Goal: Information Seeking & Learning: Check status

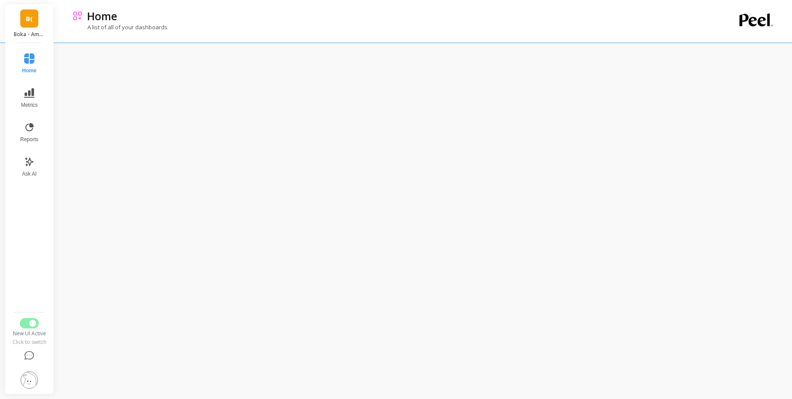
click at [32, 376] on img at bounding box center [29, 380] width 17 height 17
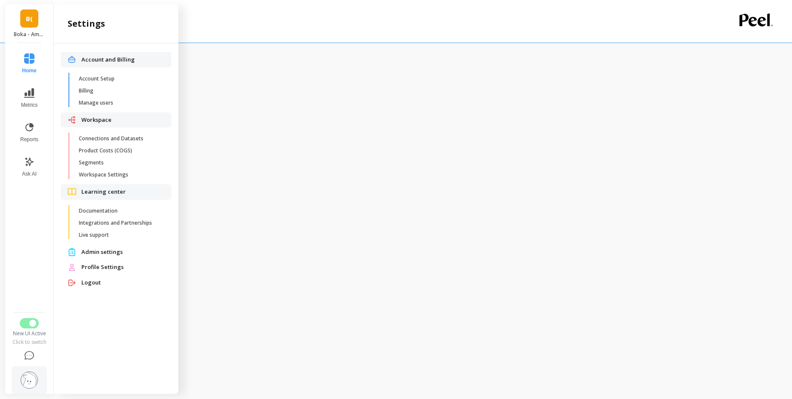
click at [29, 315] on div "Home Metrics Reports Ask AI New UI Active Click to switch" at bounding box center [29, 218] width 35 height 351
click at [31, 323] on span "Switch to Legacy UI" at bounding box center [32, 323] width 7 height 7
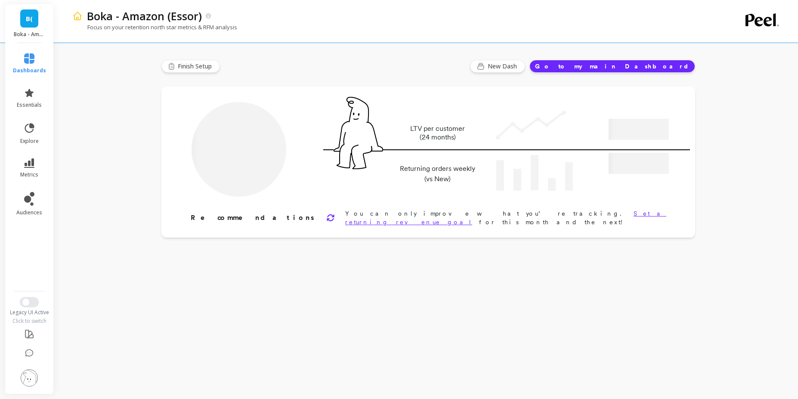
click at [33, 379] on img at bounding box center [29, 377] width 17 height 17
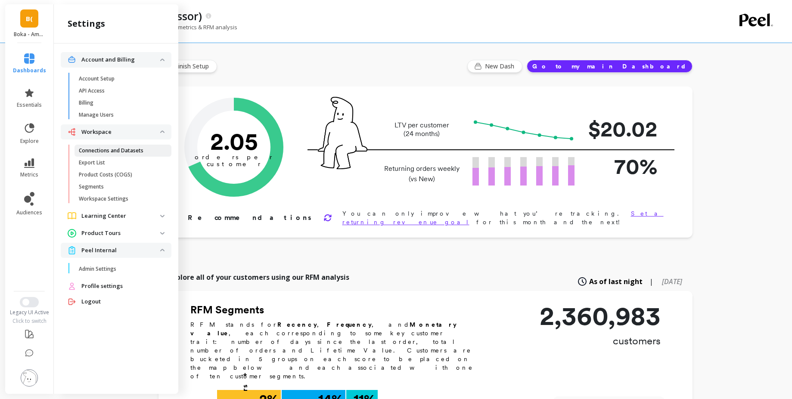
click at [116, 153] on p "Connections and Datasets" at bounding box center [111, 150] width 65 height 7
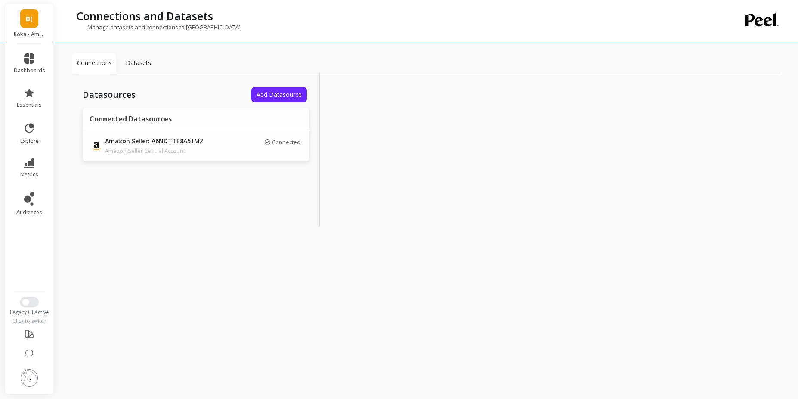
click at [183, 141] on p "Amazon Seller: A6NDTTE8A51MZ" at bounding box center [165, 141] width 121 height 9
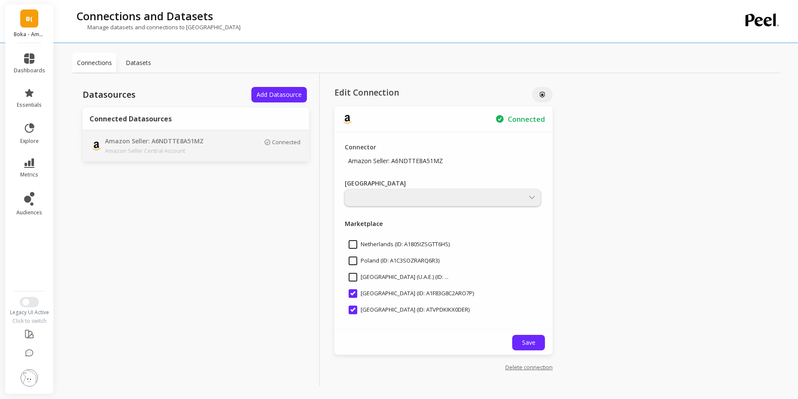
scroll to position [203, 0]
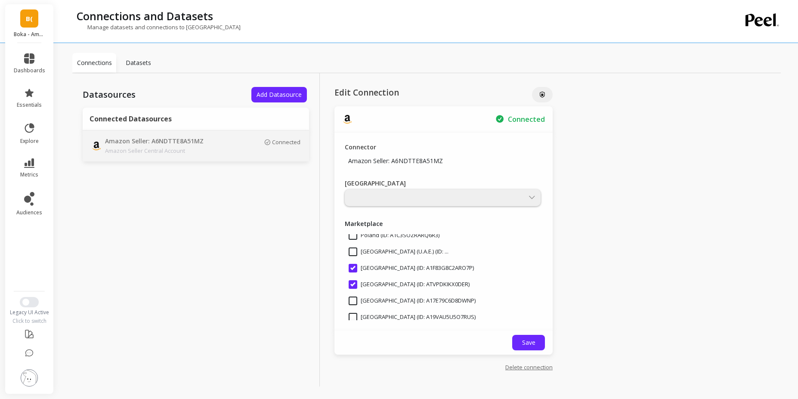
click at [426, 196] on div at bounding box center [443, 197] width 196 height 17
click at [421, 202] on div at bounding box center [443, 197] width 196 height 17
drag, startPoint x: 531, startPoint y: 196, endPoint x: 461, endPoint y: 264, distance: 97.8
click at [531, 195] on div at bounding box center [443, 197] width 196 height 17
click at [434, 269] on input "[GEOGRAPHIC_DATA] (ID: A1F83G8C2ARO7P)" at bounding box center [411, 268] width 125 height 9
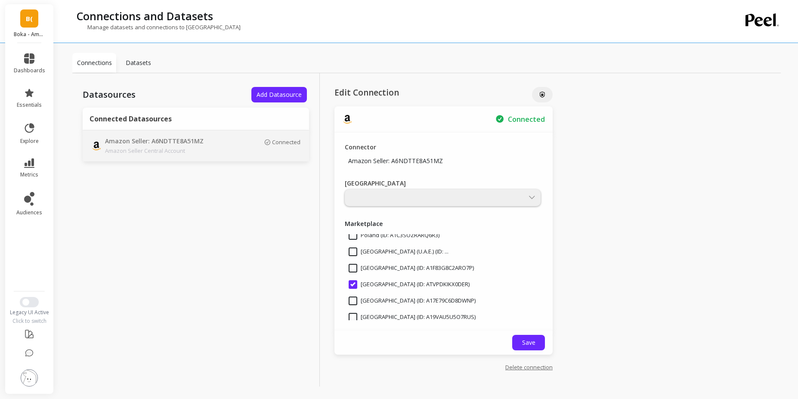
click at [434, 269] on input "[GEOGRAPHIC_DATA] (ID: A1F83G8C2ARO7P)" at bounding box center [411, 268] width 125 height 9
checkbox input "true"
click at [543, 289] on div "Connector Amazon Seller: A6NDTTE8A51MZ Main Region Marketplace [GEOGRAPHIC_DATA…" at bounding box center [444, 232] width 218 height 198
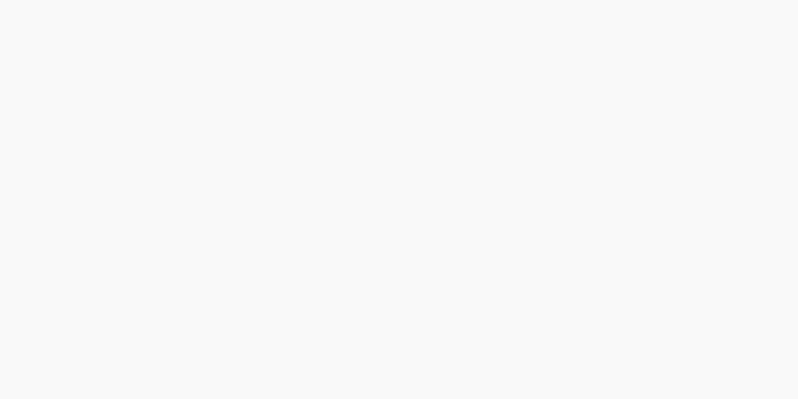
click at [18, 0] on html at bounding box center [399, 0] width 798 height 0
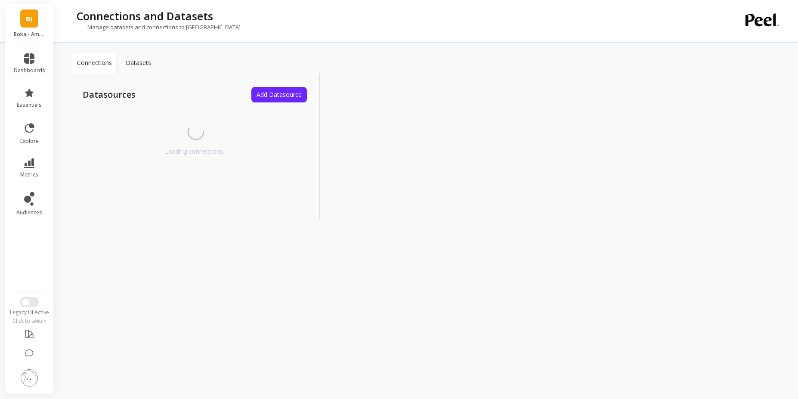
click at [26, 382] on img at bounding box center [29, 377] width 17 height 17
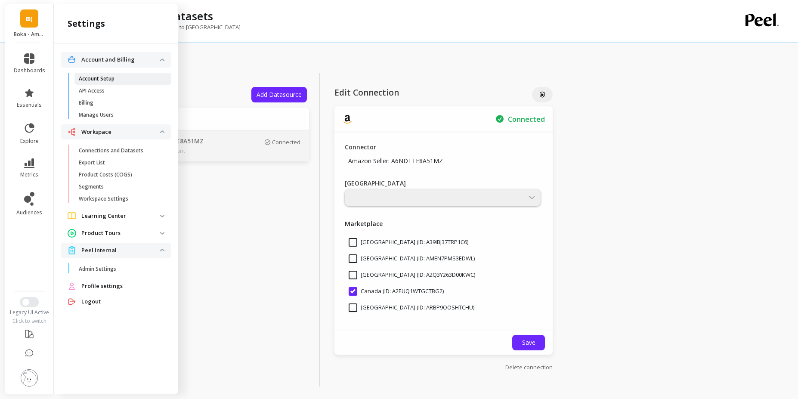
click at [104, 79] on p "Account Setup" at bounding box center [97, 78] width 36 height 7
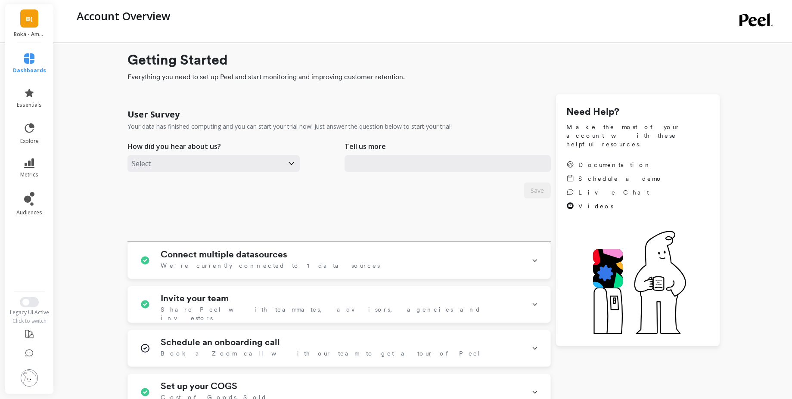
click at [31, 377] on img at bounding box center [29, 377] width 17 height 17
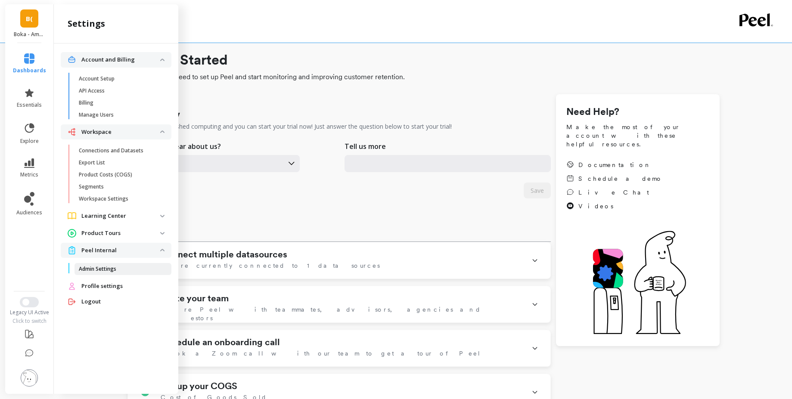
click at [117, 271] on span "Admin Settings" at bounding box center [120, 269] width 82 height 7
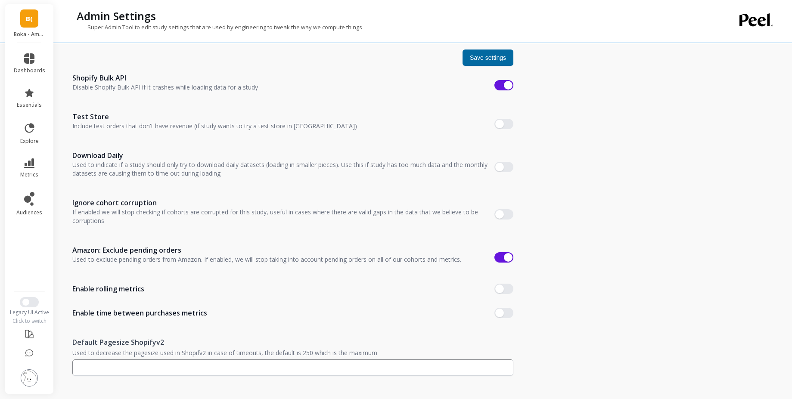
click at [31, 382] on img at bounding box center [29, 377] width 17 height 17
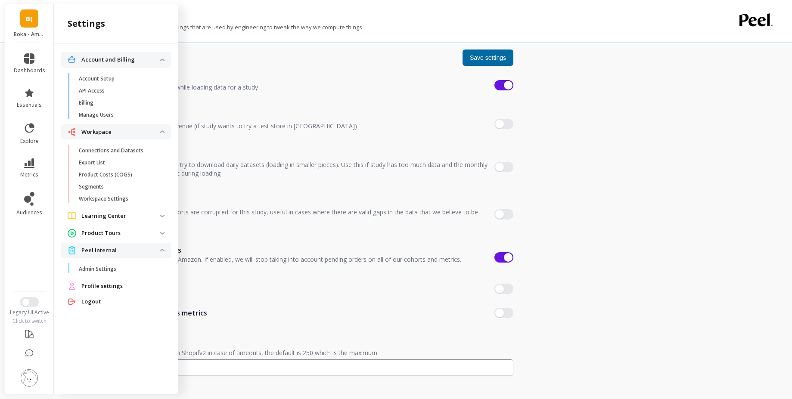
click at [132, 236] on p "Product Tours" at bounding box center [120, 233] width 79 height 9
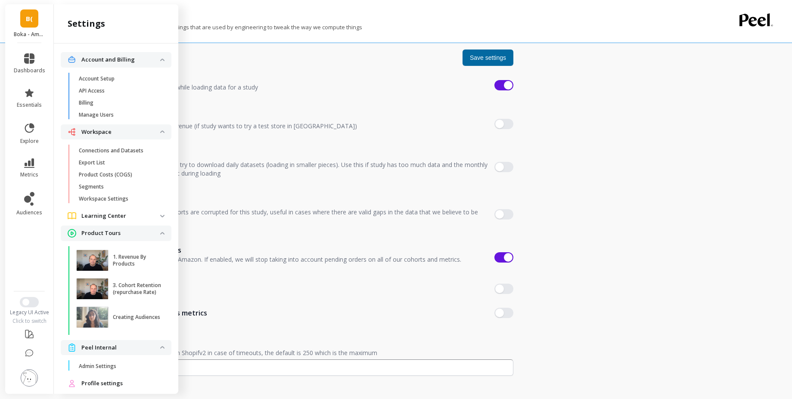
click at [132, 237] on p "Product Tours" at bounding box center [120, 233] width 79 height 9
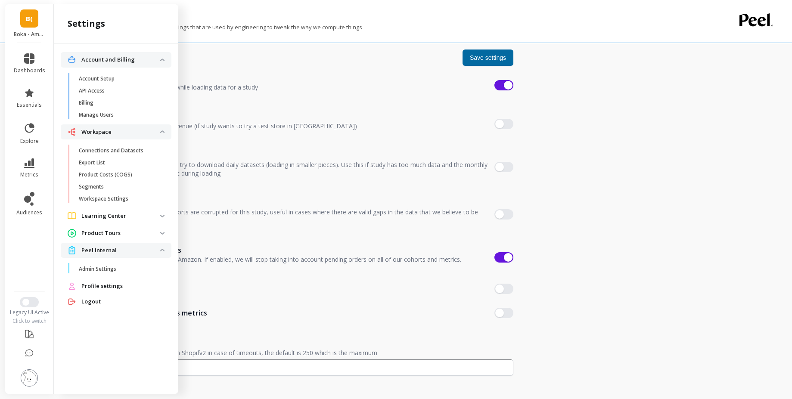
click at [140, 214] on p "Learning Center" at bounding box center [120, 216] width 79 height 9
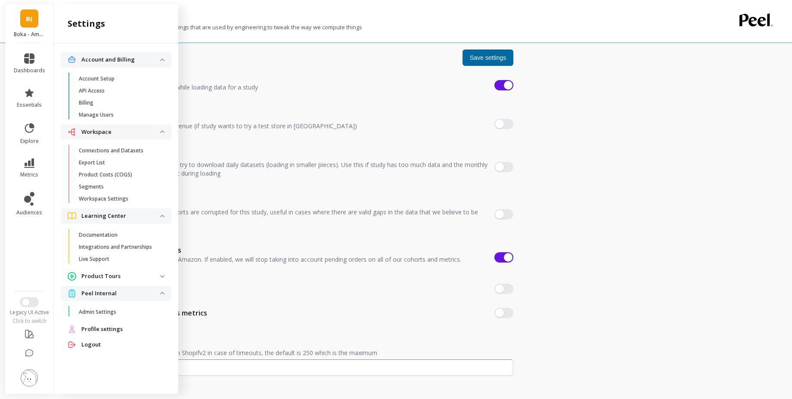
click at [140, 214] on p "Learning Center" at bounding box center [120, 216] width 79 height 9
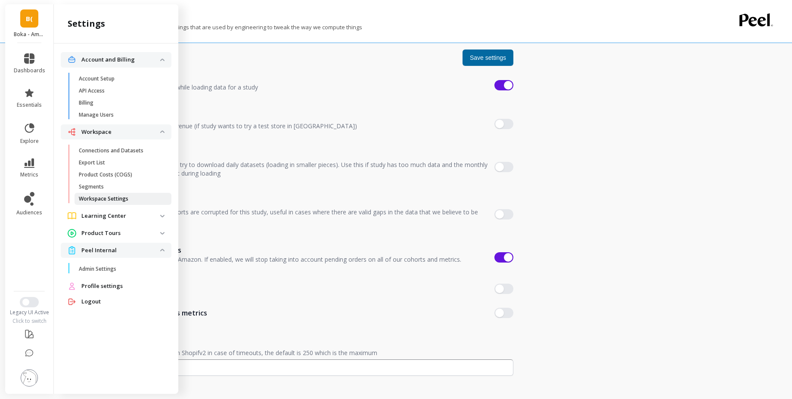
click at [122, 200] on p "Workspace Settings" at bounding box center [104, 199] width 50 height 7
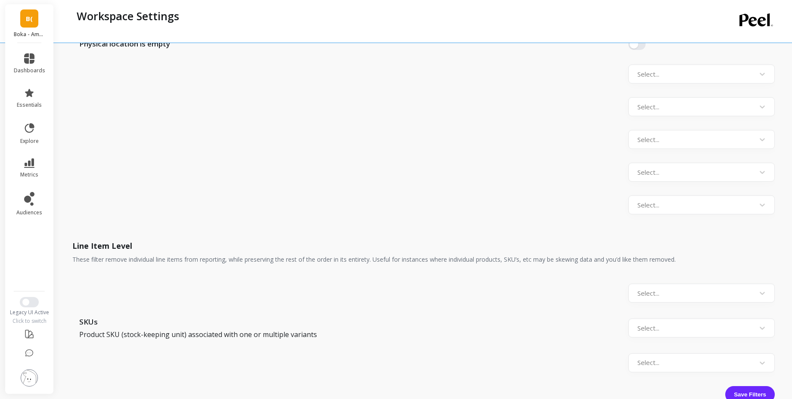
scroll to position [1076, 0]
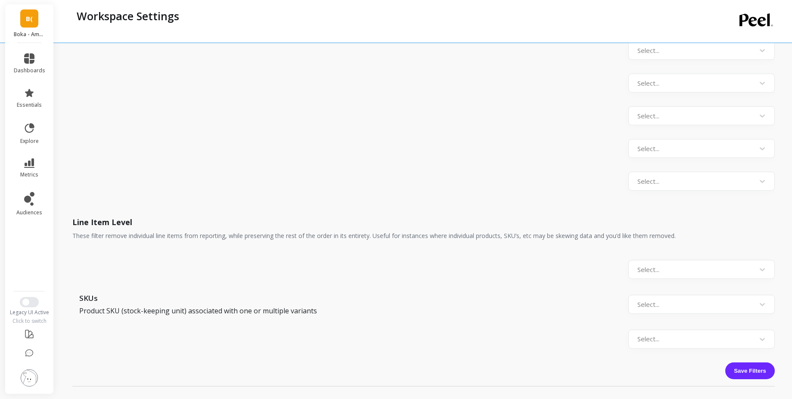
click at [29, 376] on img at bounding box center [29, 377] width 17 height 17
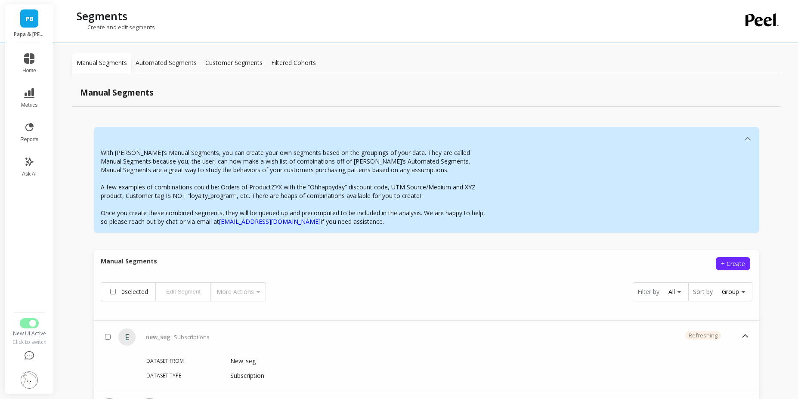
scroll to position [55, 0]
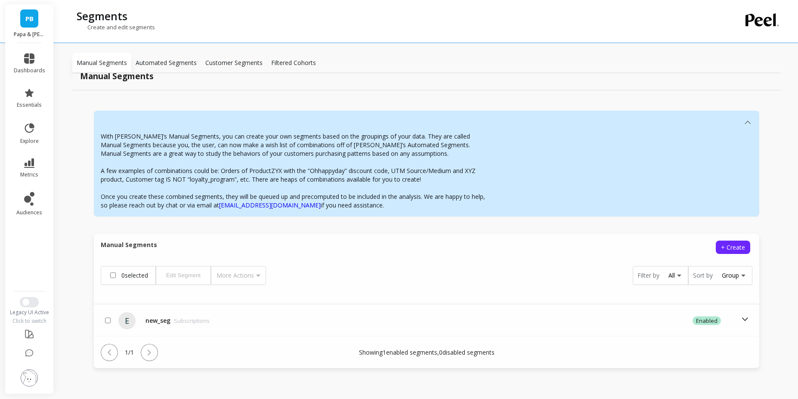
scroll to position [17, 0]
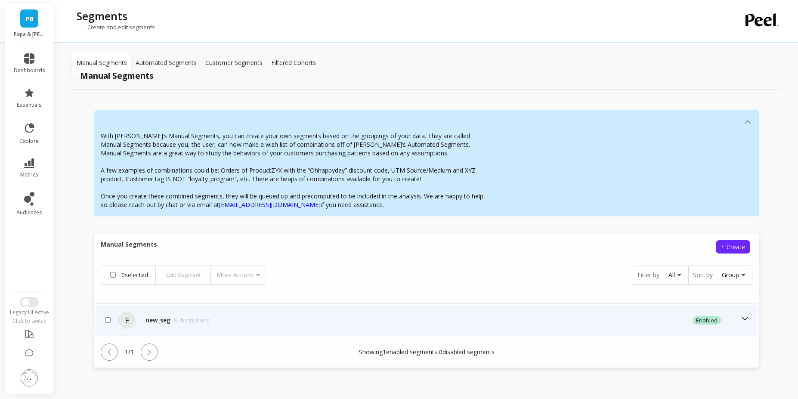
click at [271, 325] on td "new_seg Subscriptions" at bounding box center [298, 320] width 312 height 31
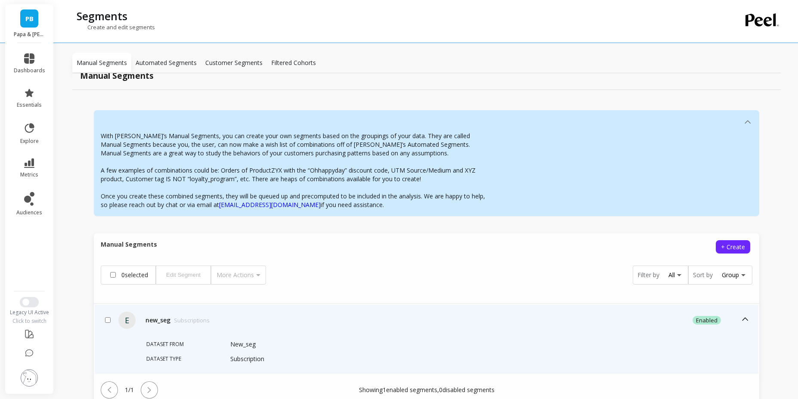
click at [246, 357] on p "Subscription" at bounding box center [247, 359] width 34 height 9
click at [182, 323] on p "Subscriptions" at bounding box center [192, 320] width 36 height 9
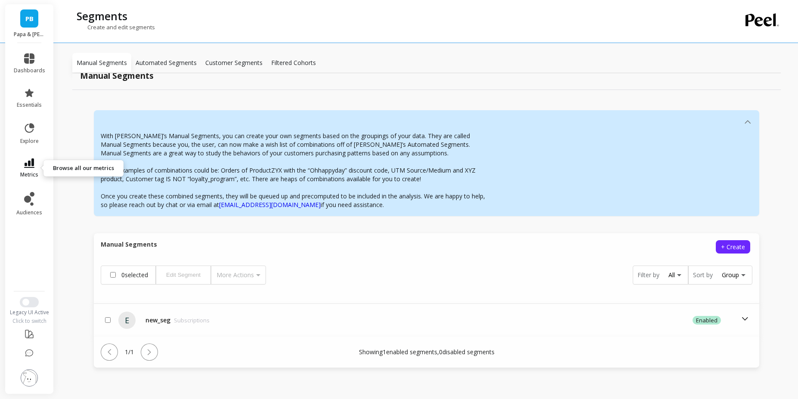
click at [34, 165] on link "metrics" at bounding box center [29, 168] width 31 height 20
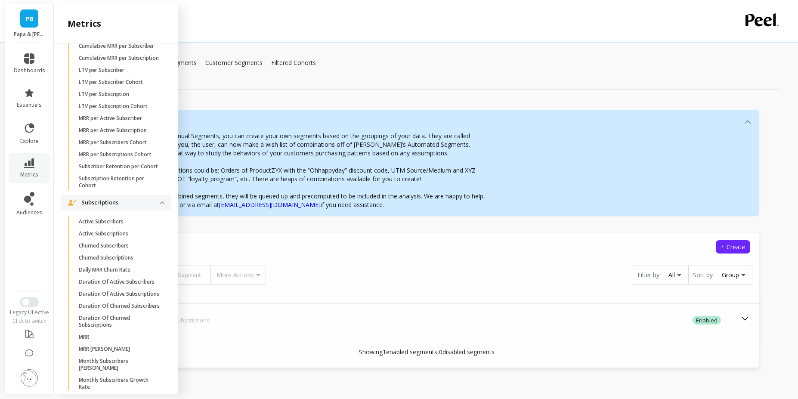
scroll to position [705, 0]
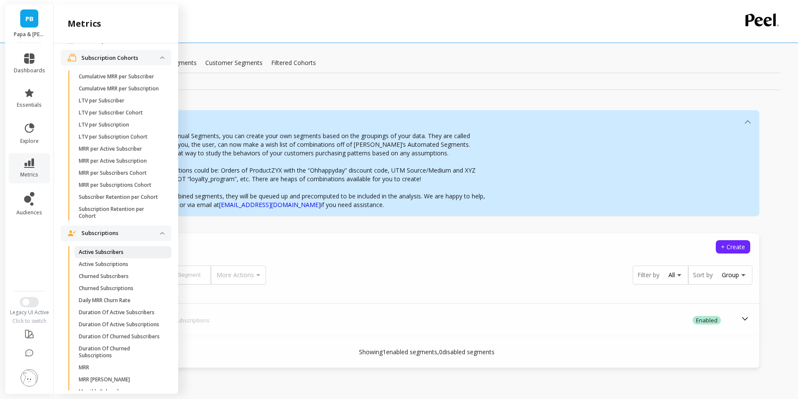
click at [102, 256] on p "Active Subscribers" at bounding box center [101, 252] width 45 height 7
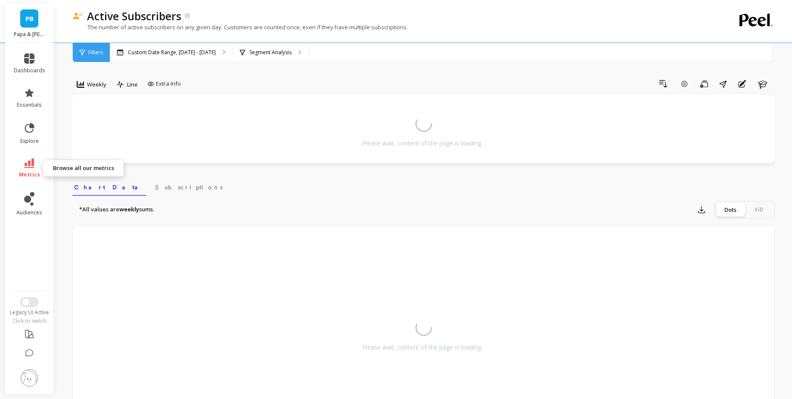
click at [27, 177] on span "metrics" at bounding box center [29, 174] width 21 height 7
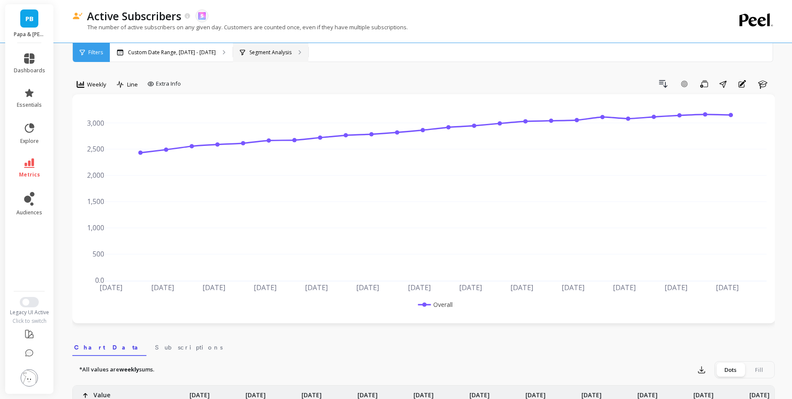
click at [252, 58] on div "Segment Analysis" at bounding box center [270, 52] width 75 height 19
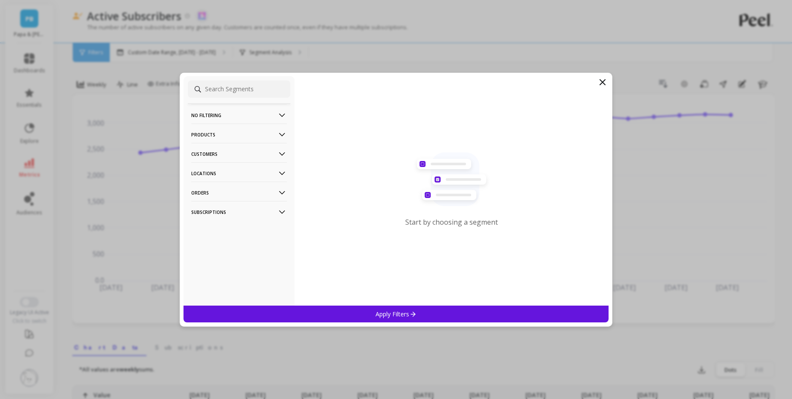
click at [220, 208] on p "Subscriptions" at bounding box center [239, 212] width 96 height 22
click at [221, 193] on p "Orders" at bounding box center [239, 193] width 96 height 22
click at [232, 169] on p "Locations" at bounding box center [239, 173] width 96 height 22
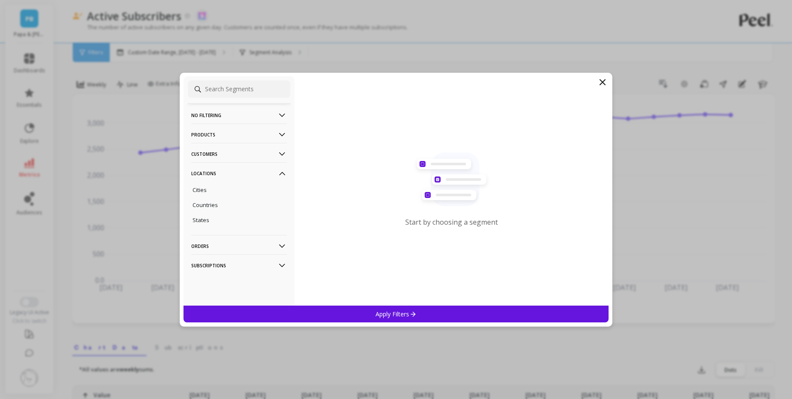
click at [230, 171] on p "Locations" at bounding box center [239, 173] width 96 height 22
click at [232, 157] on p "Customers" at bounding box center [239, 154] width 96 height 22
click at [237, 136] on p "Products" at bounding box center [239, 135] width 96 height 22
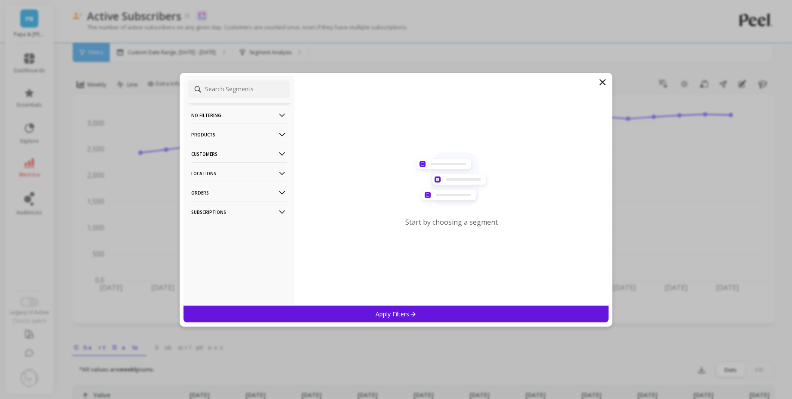
click at [237, 124] on p "Products" at bounding box center [239, 135] width 96 height 22
click at [237, 119] on p "No filtering" at bounding box center [239, 115] width 96 height 22
click at [237, 118] on p "No filtering" at bounding box center [239, 115] width 96 height 22
click at [228, 133] on p "Products" at bounding box center [239, 135] width 96 height 22
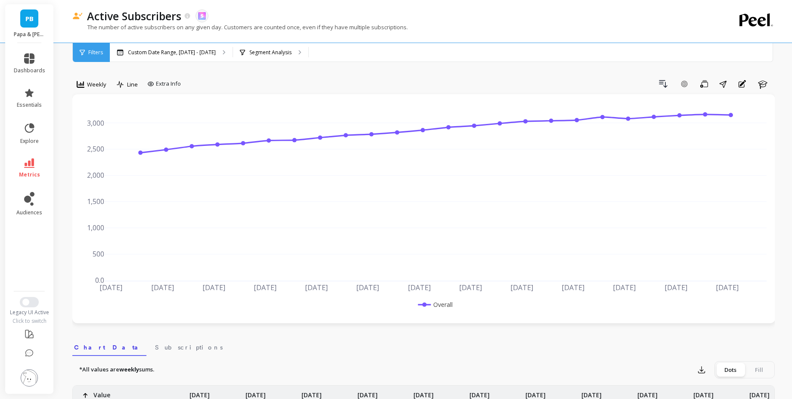
click at [28, 158] on li "metrics" at bounding box center [30, 168] width 42 height 30
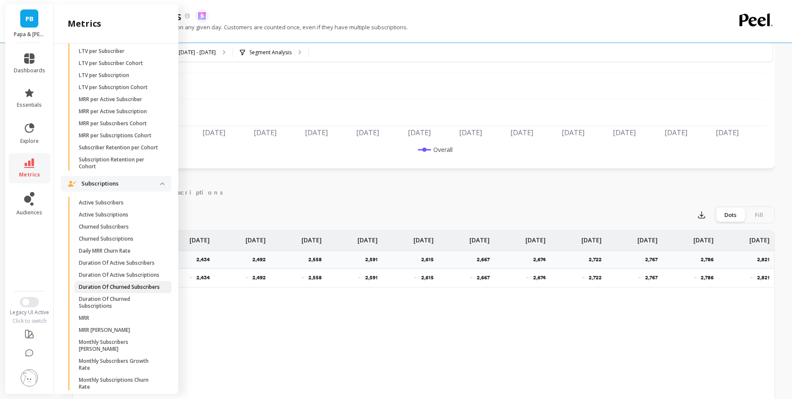
scroll to position [757, 0]
click at [130, 320] on span "MRR" at bounding box center [120, 316] width 82 height 7
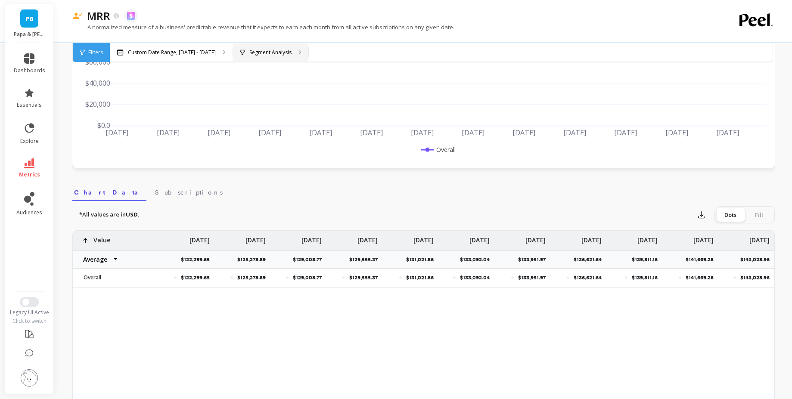
click at [260, 48] on div "Segment Analysis" at bounding box center [270, 52] width 75 height 19
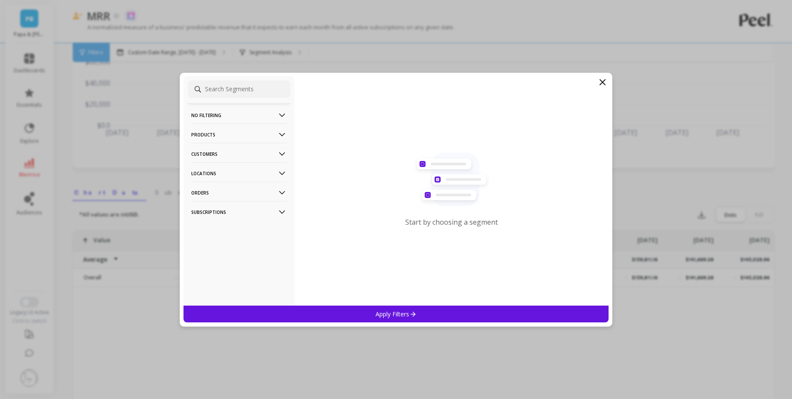
click at [237, 171] on p "Locations" at bounding box center [239, 173] width 96 height 22
click at [216, 245] on p "Orders" at bounding box center [239, 246] width 96 height 22
click at [226, 170] on p "Locations" at bounding box center [239, 173] width 96 height 22
click at [212, 210] on p "Subscriptions" at bounding box center [239, 212] width 96 height 22
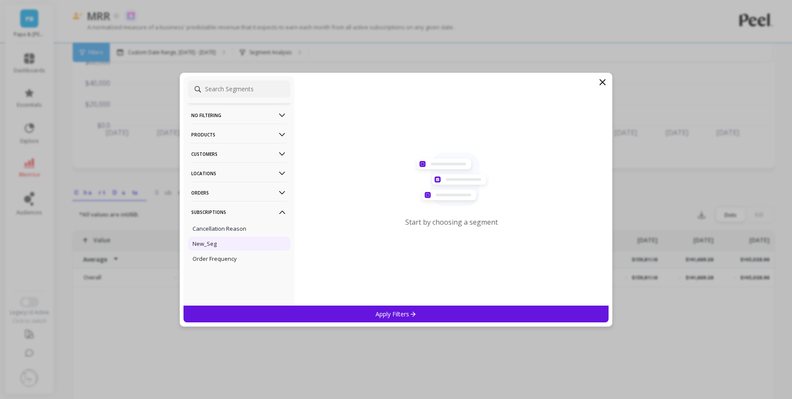
click at [223, 245] on div "New_Seg" at bounding box center [239, 244] width 102 height 14
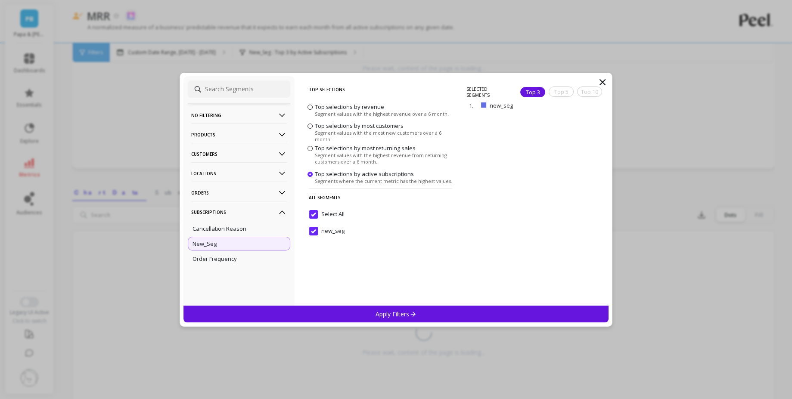
click at [357, 317] on div "Apply Filters" at bounding box center [395, 314] width 425 height 17
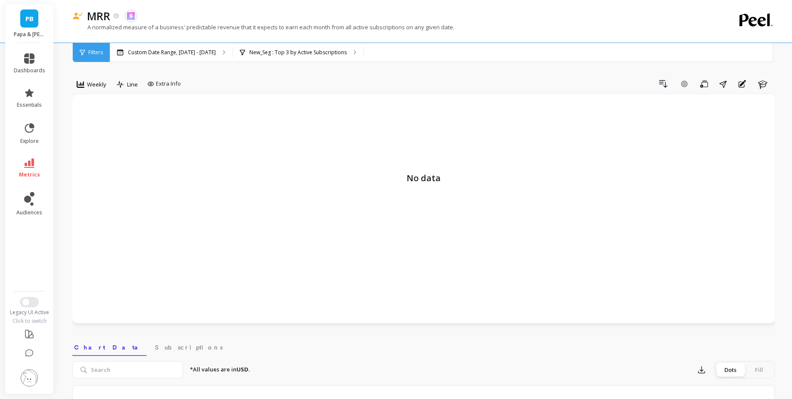
click at [29, 378] on img at bounding box center [29, 377] width 17 height 17
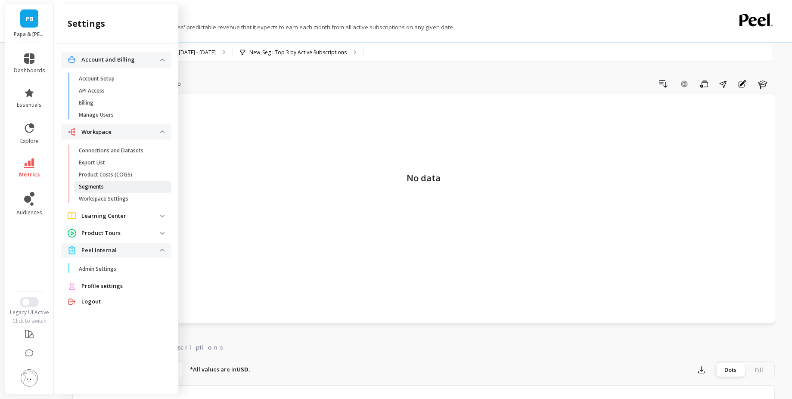
click at [97, 188] on p "Segments" at bounding box center [91, 186] width 25 height 7
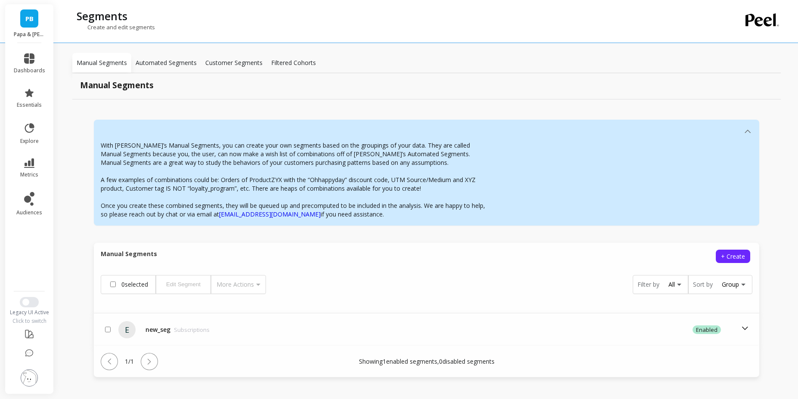
scroll to position [17, 0]
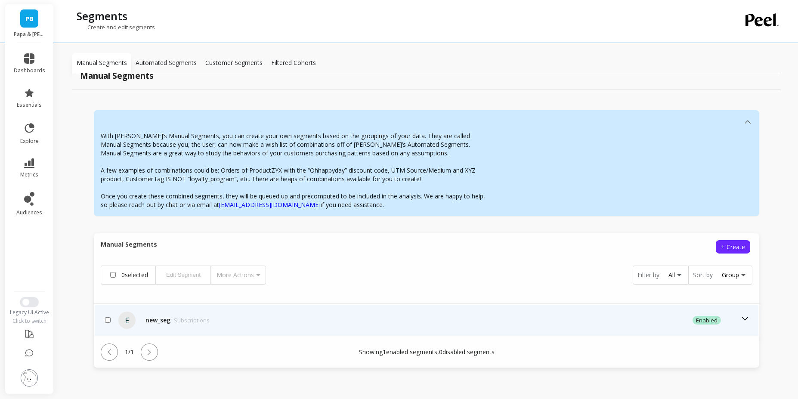
click at [165, 320] on div "new_seg Subscriptions" at bounding box center [178, 320] width 64 height 9
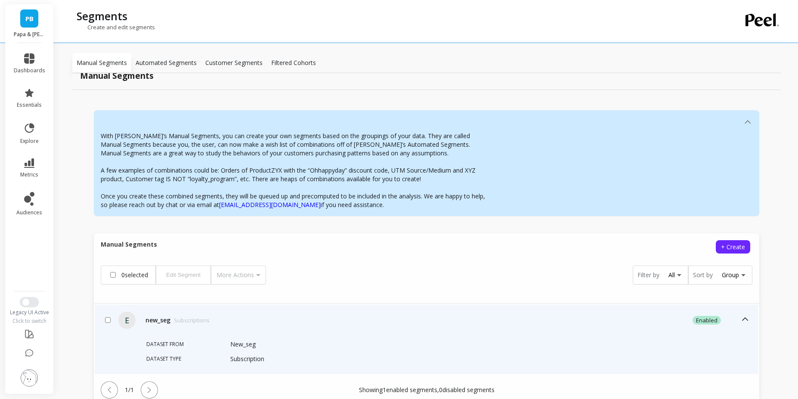
click at [244, 358] on p "Subscription" at bounding box center [247, 359] width 34 height 9
drag, startPoint x: 245, startPoint y: 345, endPoint x: 593, endPoint y: 330, distance: 348.7
click at [260, 342] on p "New_seg" at bounding box center [468, 344] width 477 height 9
